Goal: Task Accomplishment & Management: Use online tool/utility

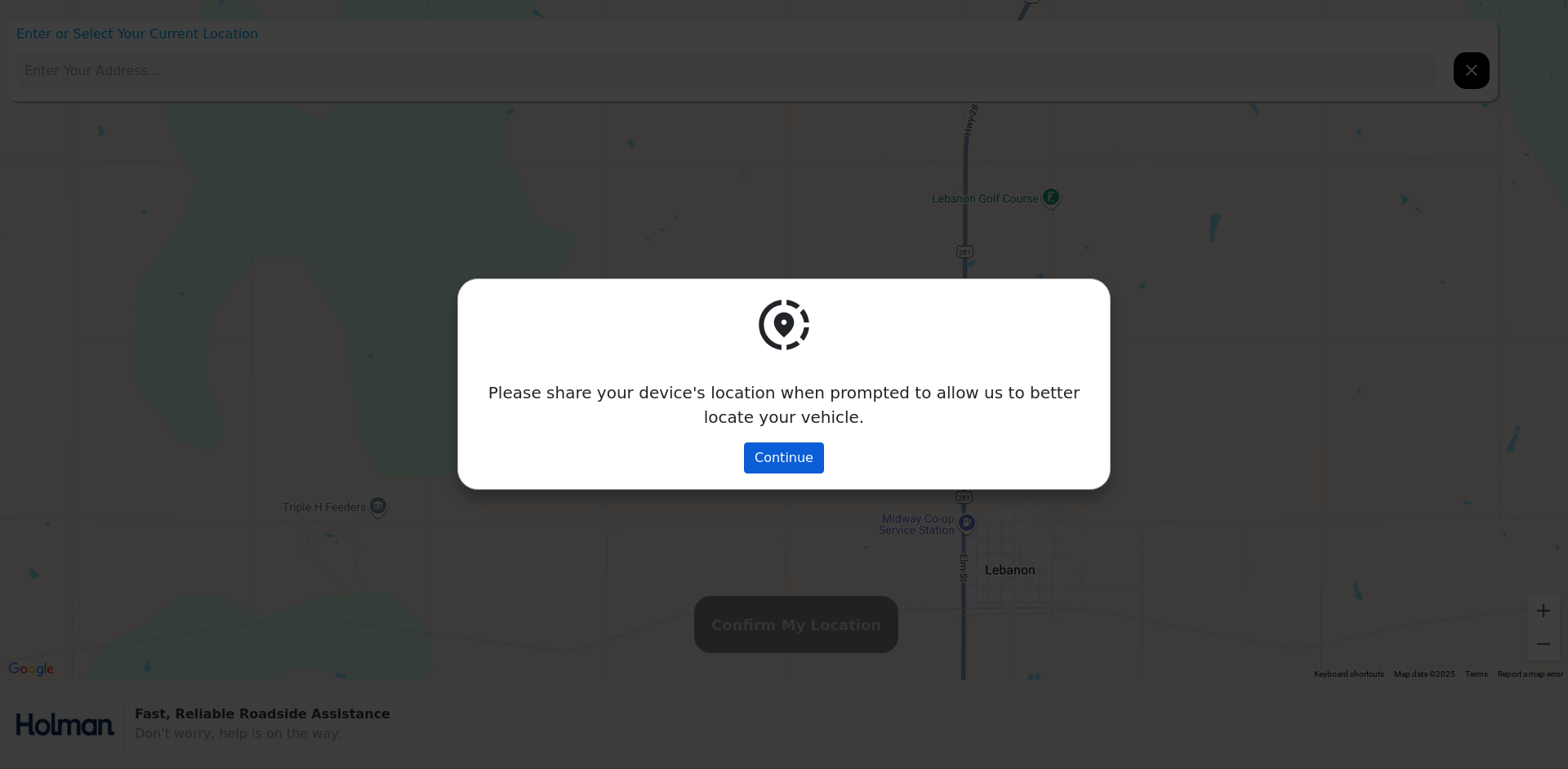
click at [771, 454] on button "Continue" at bounding box center [784, 458] width 80 height 31
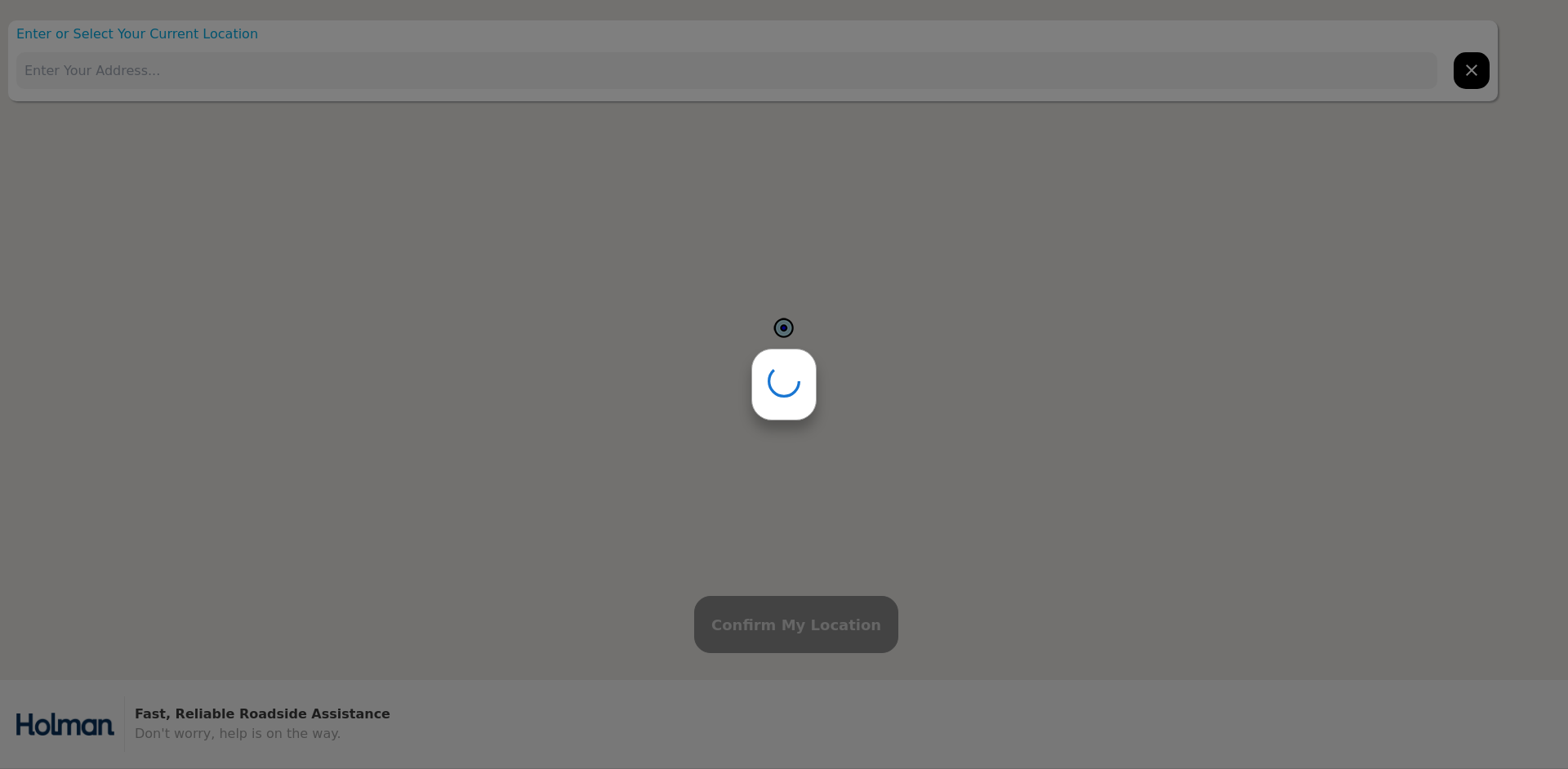
type input "[STREET_ADDRESS][PERSON_NAME]"
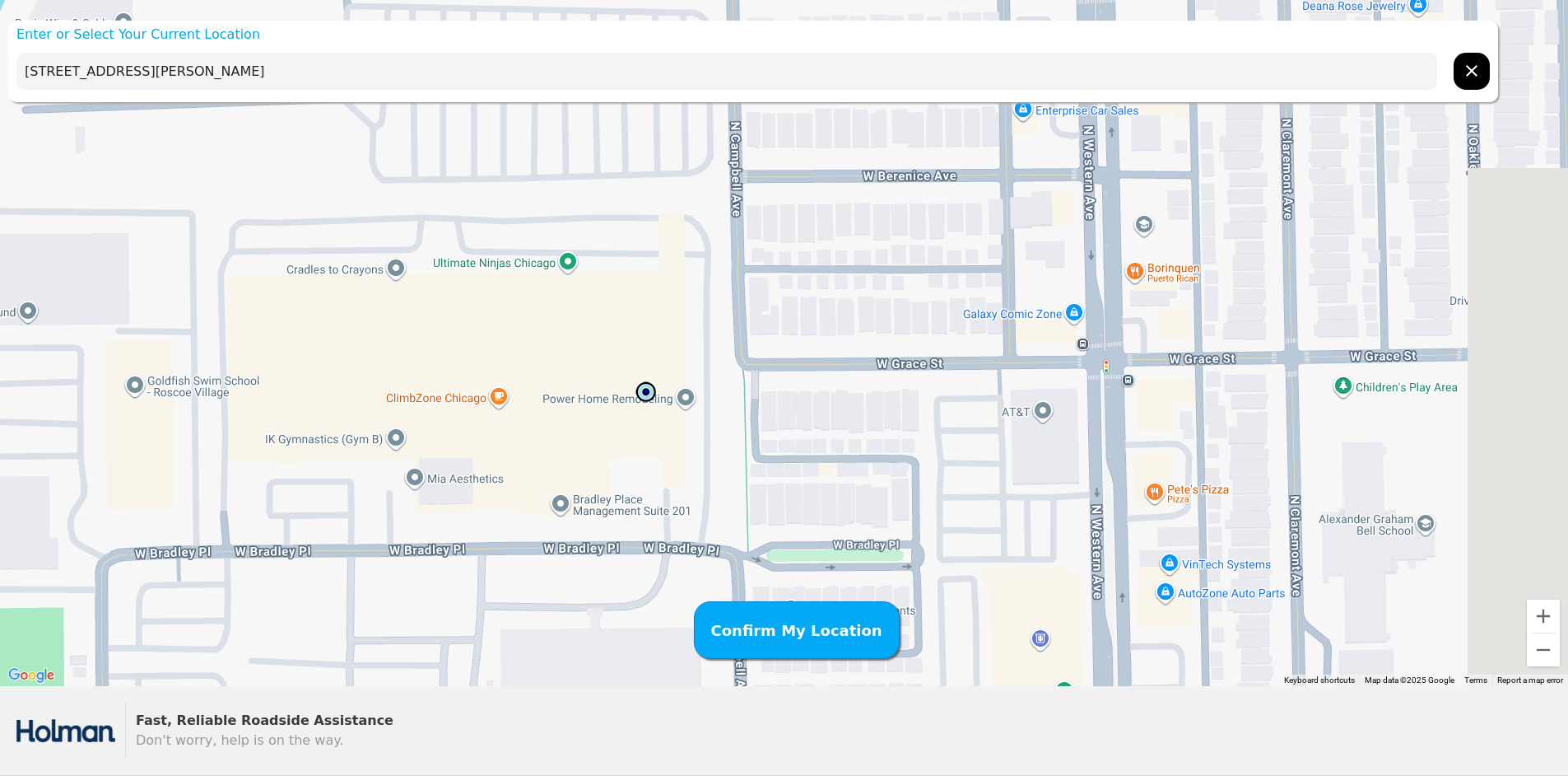
drag, startPoint x: 859, startPoint y: 355, endPoint x: 673, endPoint y: 367, distance: 186.4
click at [673, 367] on div at bounding box center [784, 343] width 1568 height 686
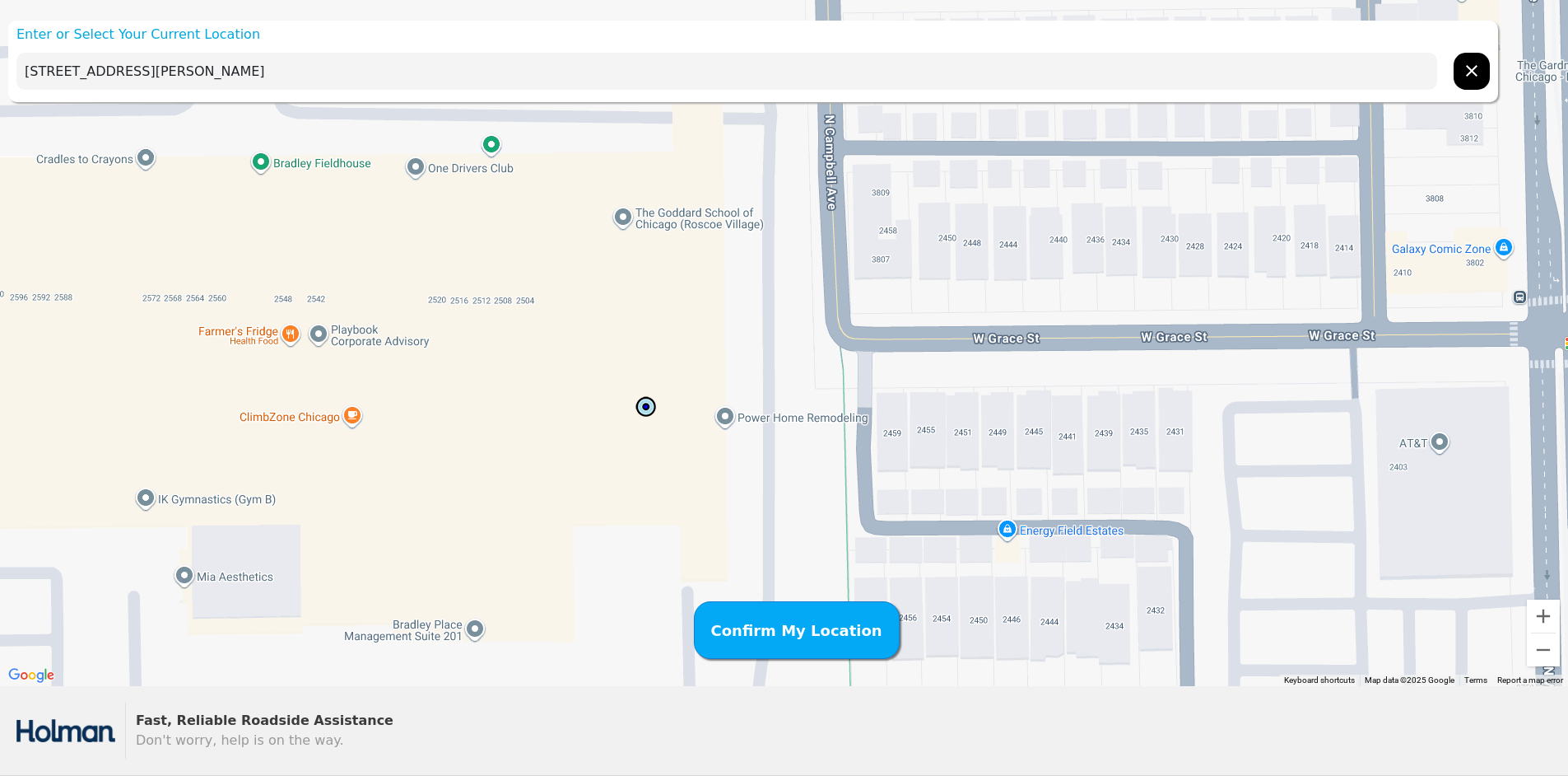
drag, startPoint x: 613, startPoint y: 412, endPoint x: 659, endPoint y: 408, distance: 46.2
click at [659, 408] on img at bounding box center [646, 407] width 25 height 25
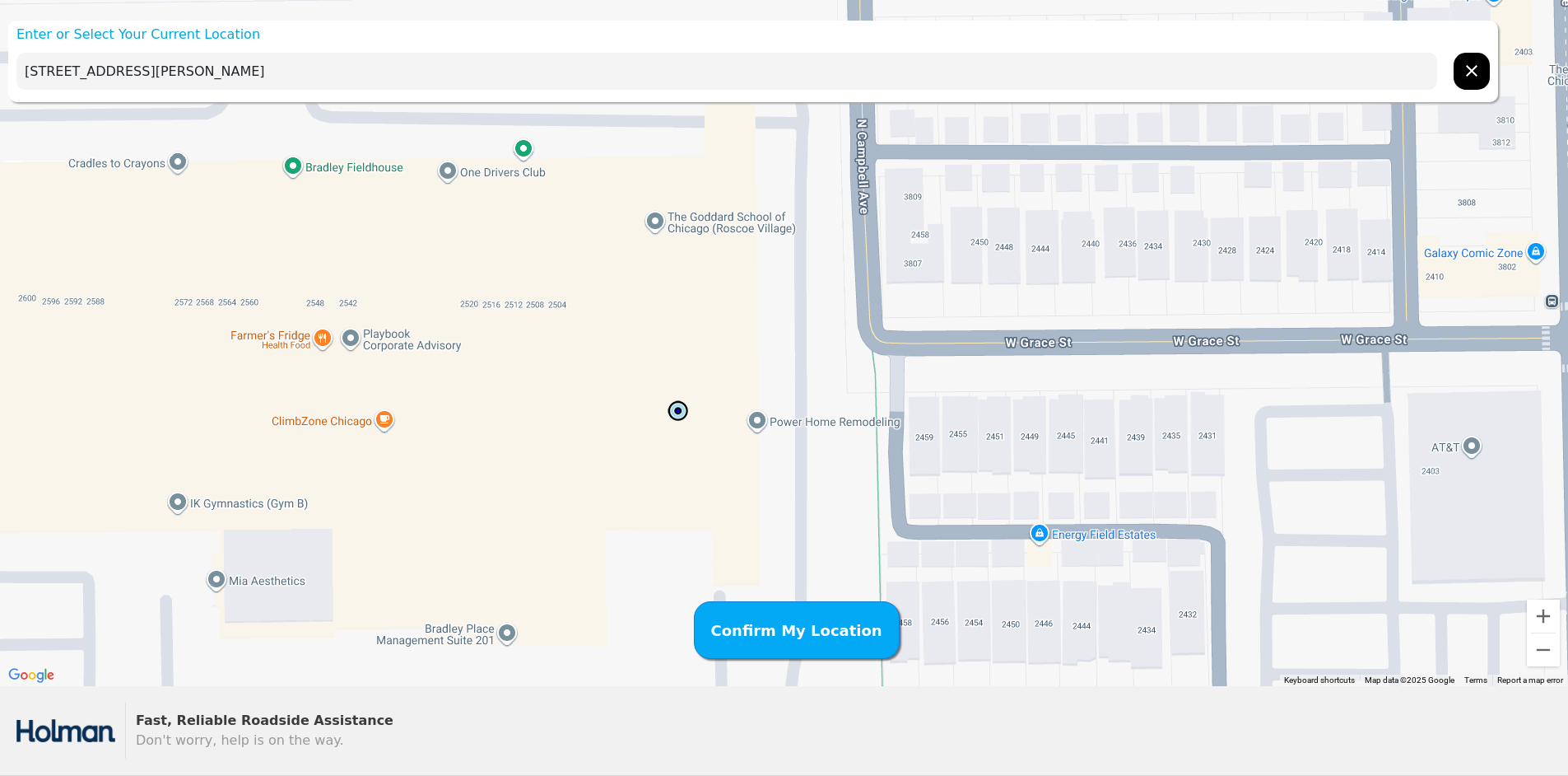
click at [758, 419] on div at bounding box center [784, 343] width 1568 height 686
click at [690, 410] on img at bounding box center [678, 411] width 25 height 25
click at [753, 424] on div "Power Home Remodeling Power Home Remodeling [STREET_ADDRESS][PERSON_NAME] View …" at bounding box center [784, 343] width 1568 height 686
click at [679, 418] on img at bounding box center [678, 411] width 25 height 25
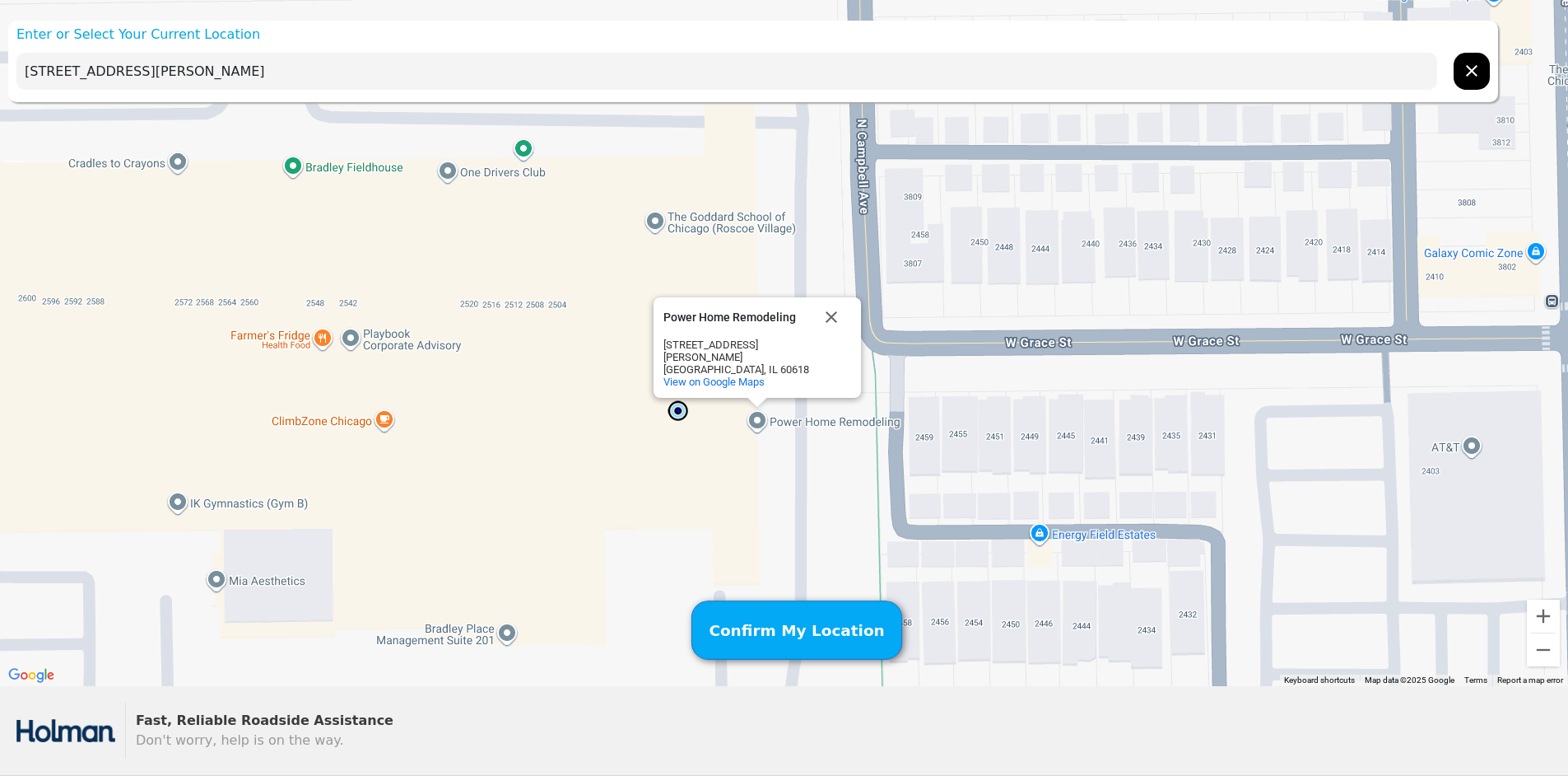
click at [805, 616] on button "Confirm My Location" at bounding box center [796, 630] width 211 height 59
